Goal: Navigation & Orientation: Find specific page/section

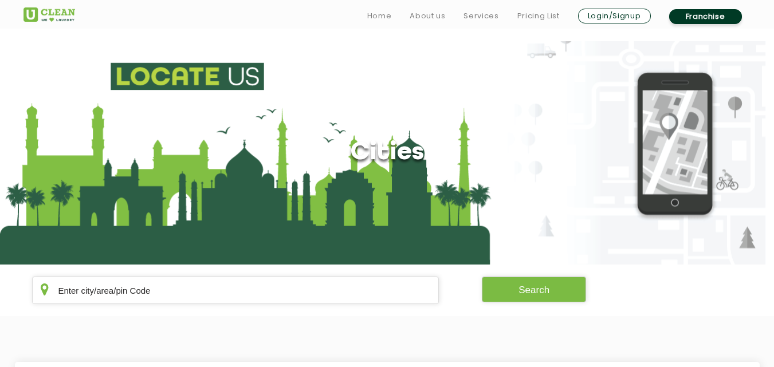
scroll to position [160, 0]
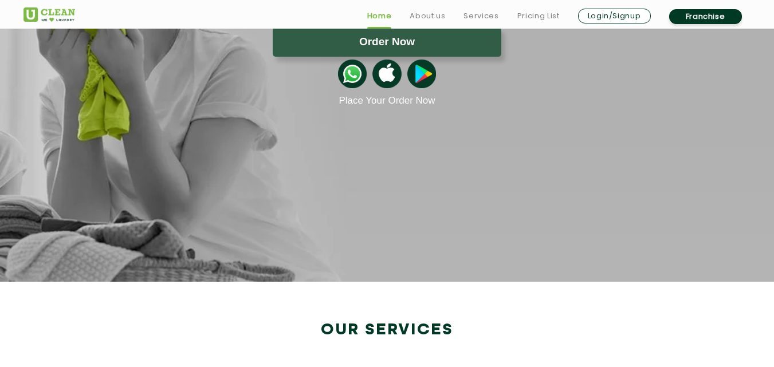
scroll to position [1971, 0]
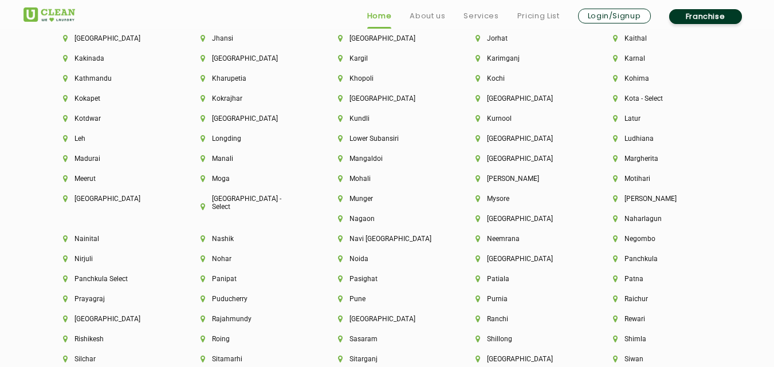
scroll to position [2866, 0]
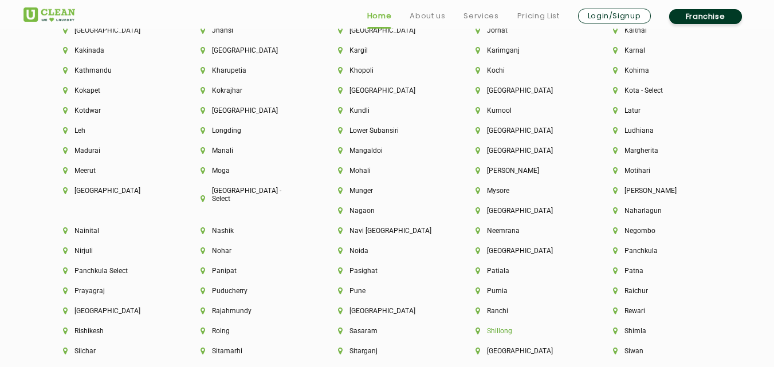
click at [476, 331] on li "Shillong" at bounding box center [525, 331] width 99 height 8
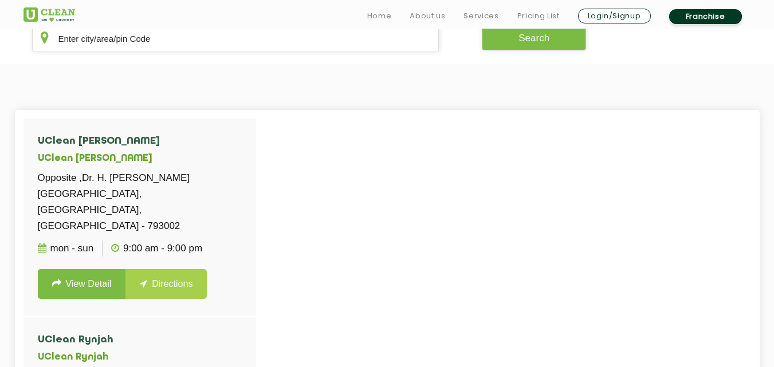
scroll to position [275, 0]
